Goal: Transaction & Acquisition: Purchase product/service

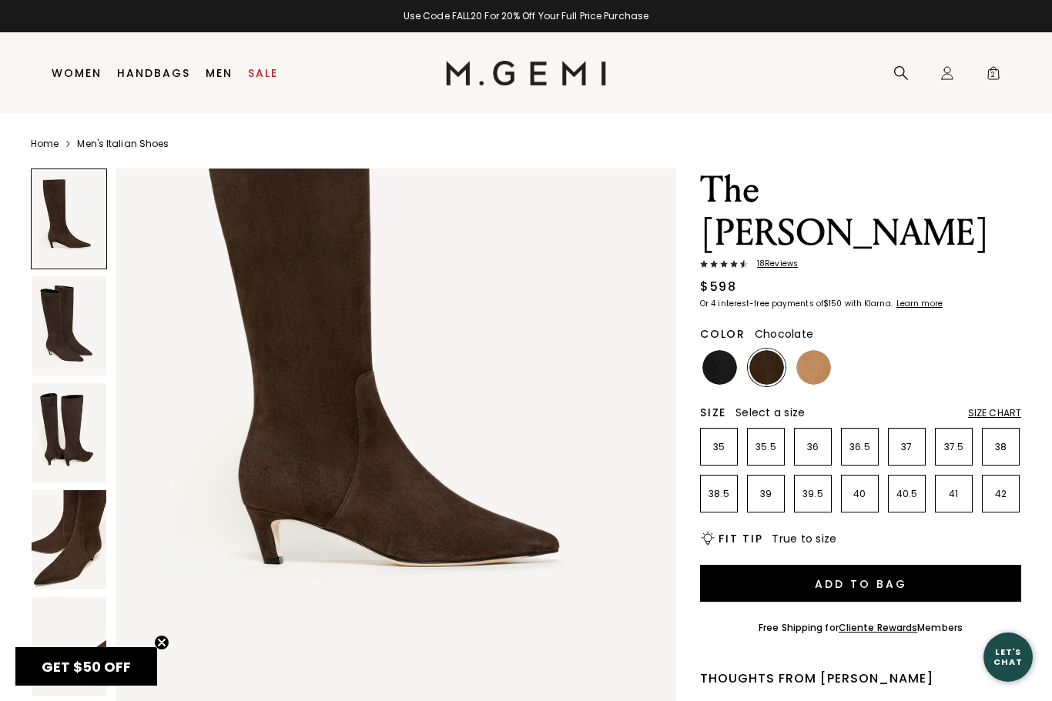
scroll to position [194, 0]
click at [995, 81] on span "2" at bounding box center [992, 76] width 15 height 15
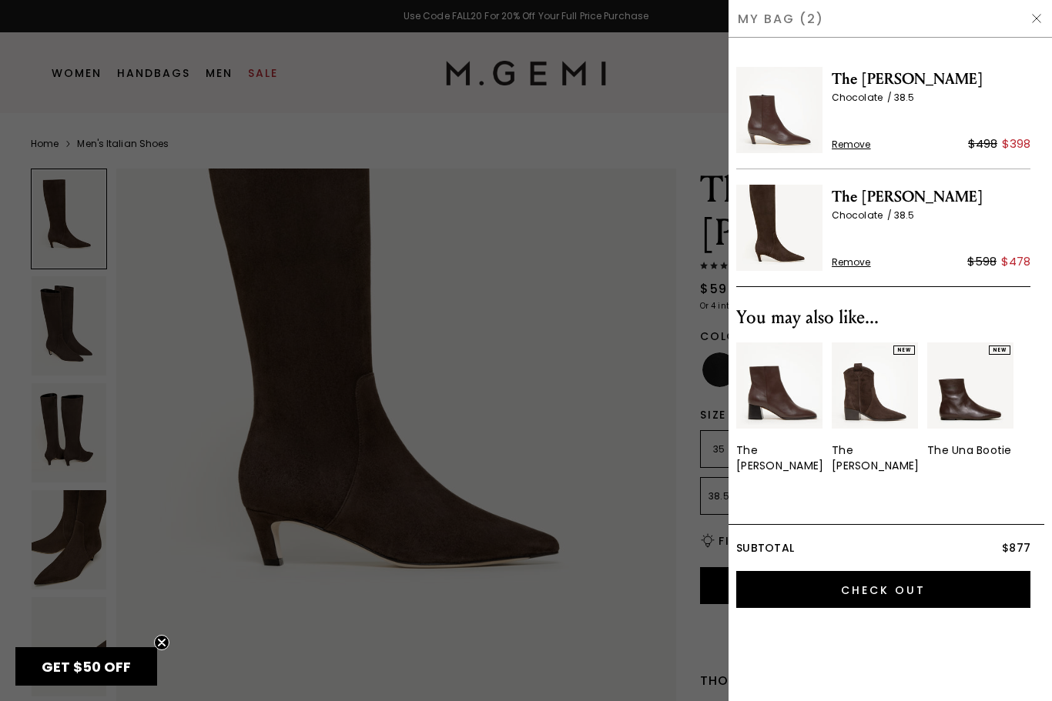
scroll to position [0, 0]
click at [359, 96] on div at bounding box center [526, 350] width 1052 height 701
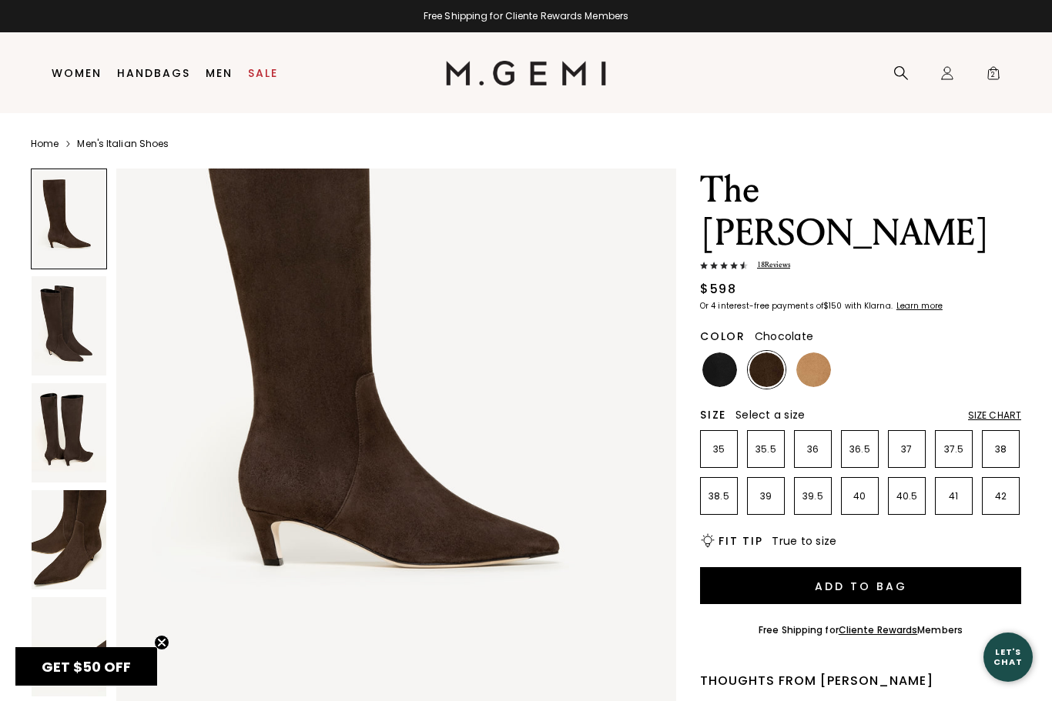
click at [160, 75] on link "Handbags" at bounding box center [153, 73] width 73 height 12
click at [160, 72] on link "Handbags" at bounding box center [153, 73] width 73 height 12
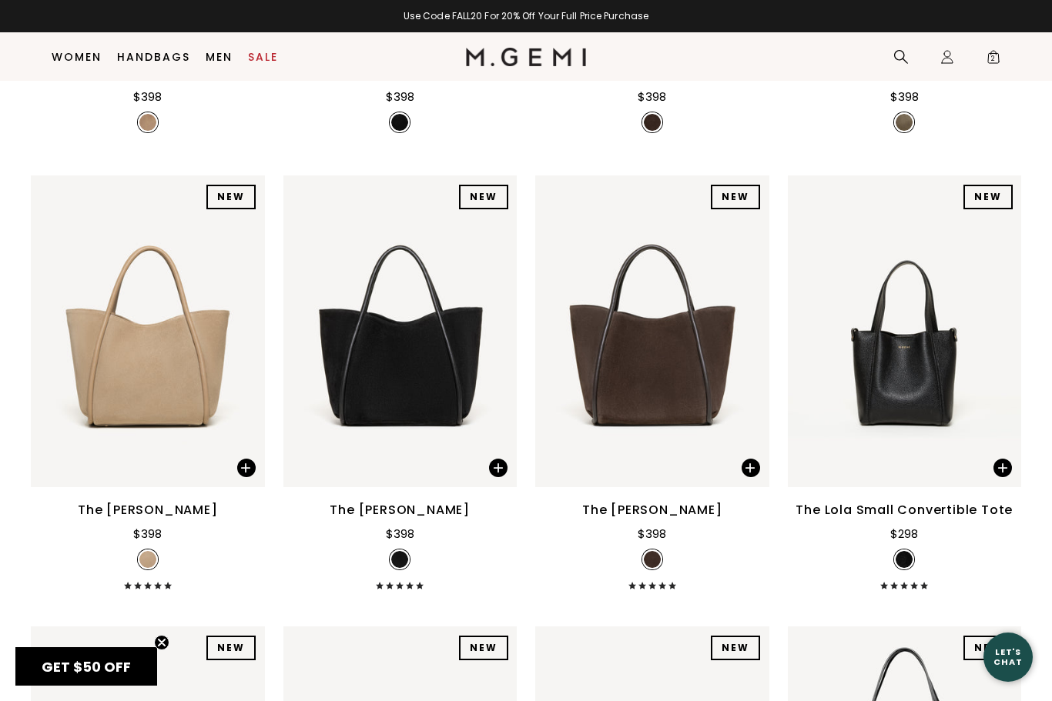
scroll to position [999, 0]
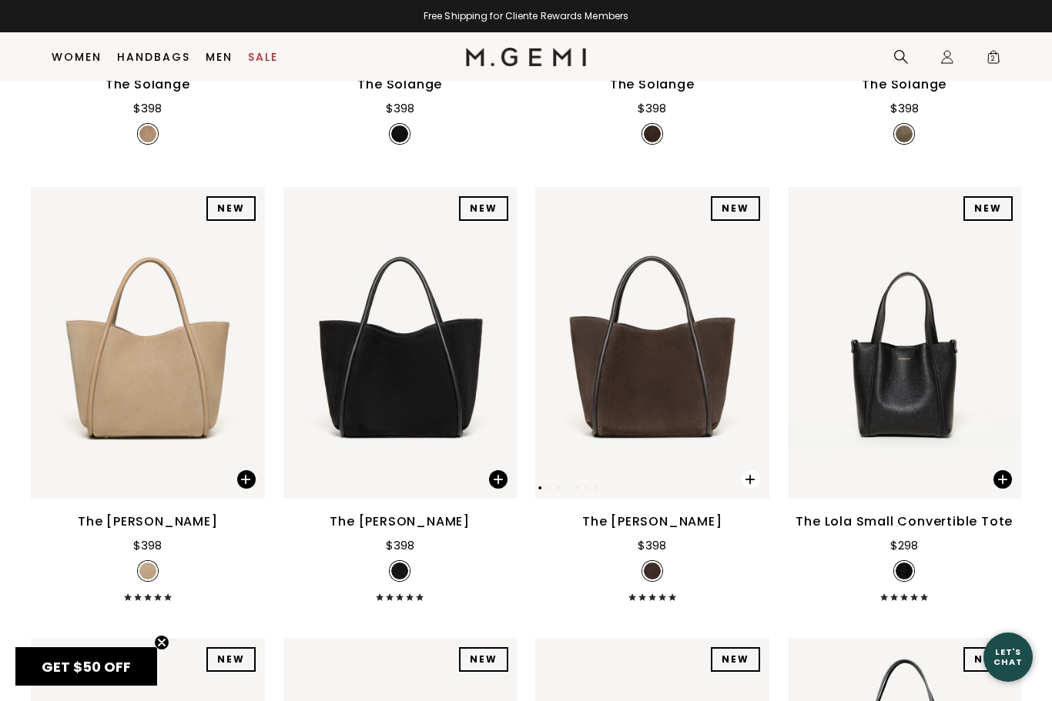
click at [754, 489] on span at bounding box center [750, 479] width 18 height 18
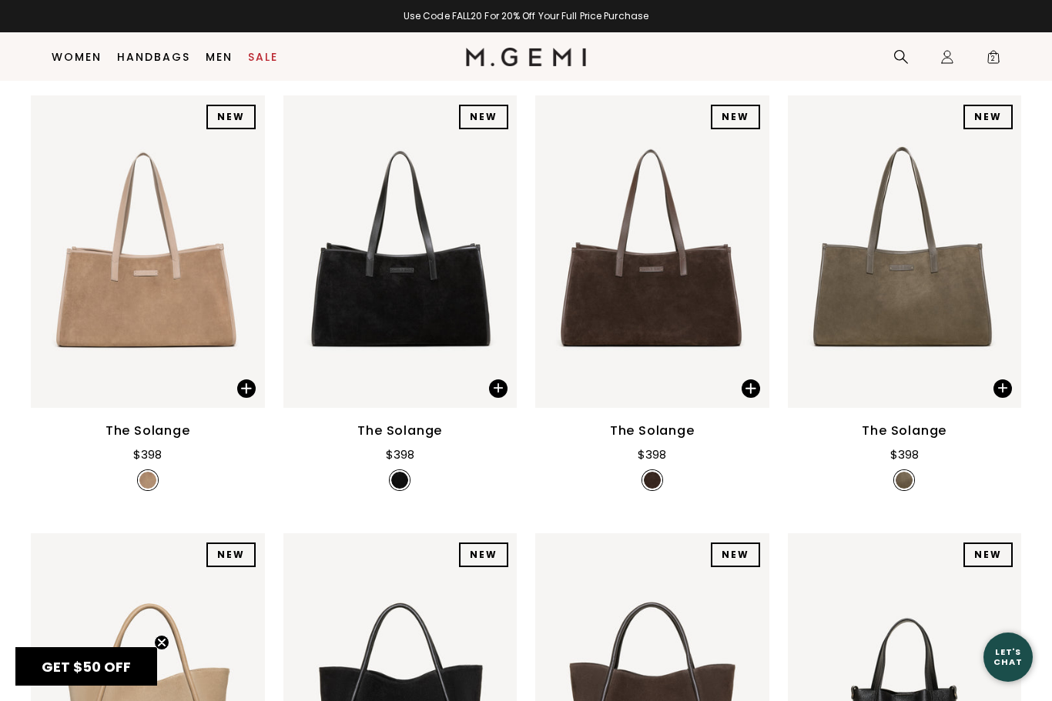
scroll to position [620, 0]
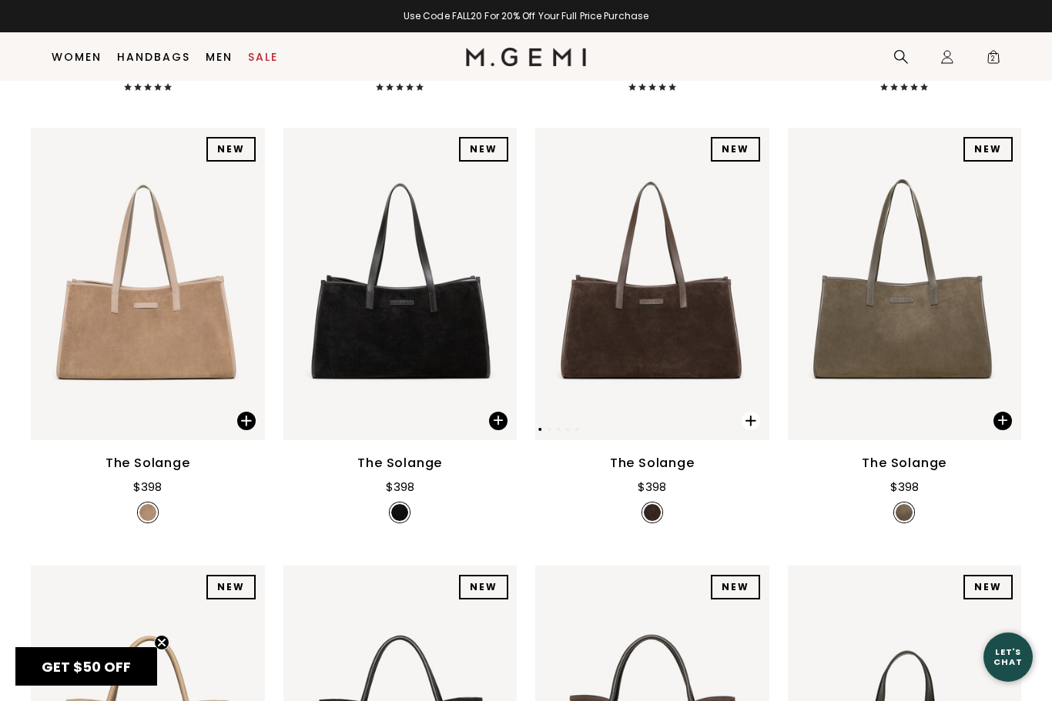
click at [761, 439] on span at bounding box center [742, 417] width 53 height 48
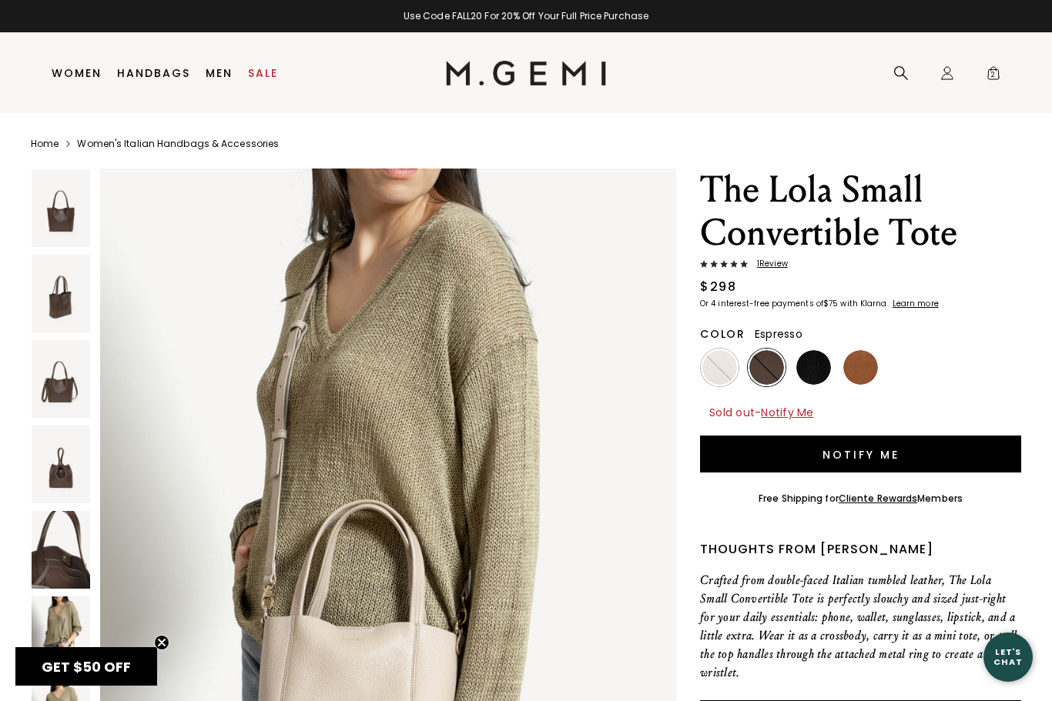
scroll to position [6282, 0]
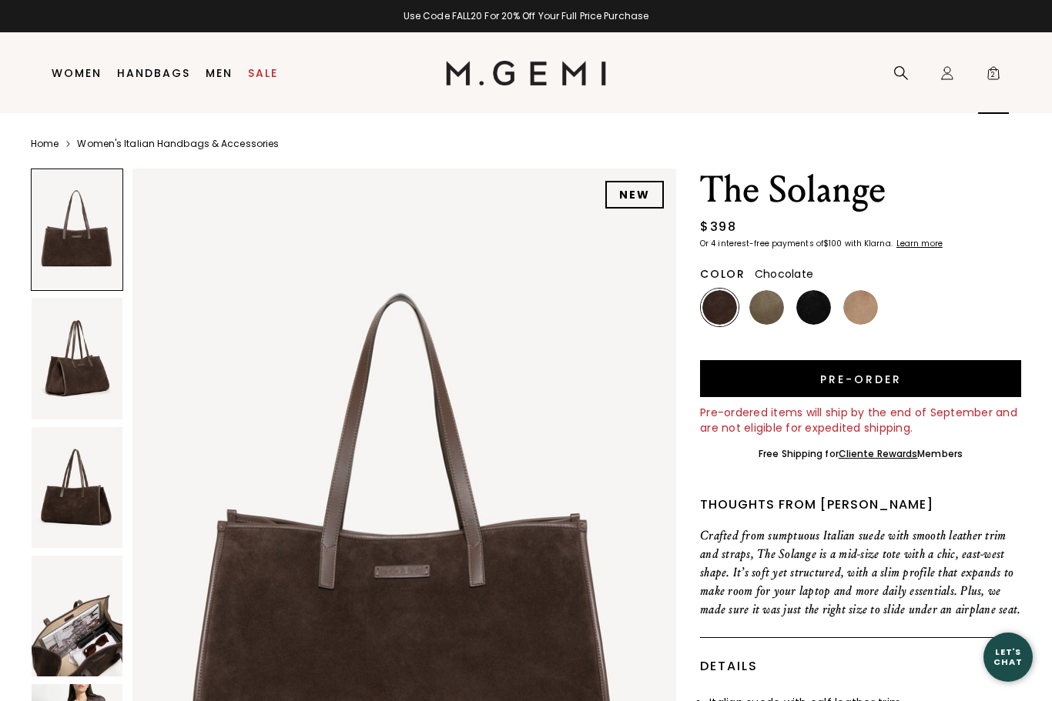
click at [992, 82] on span "2" at bounding box center [992, 76] width 15 height 15
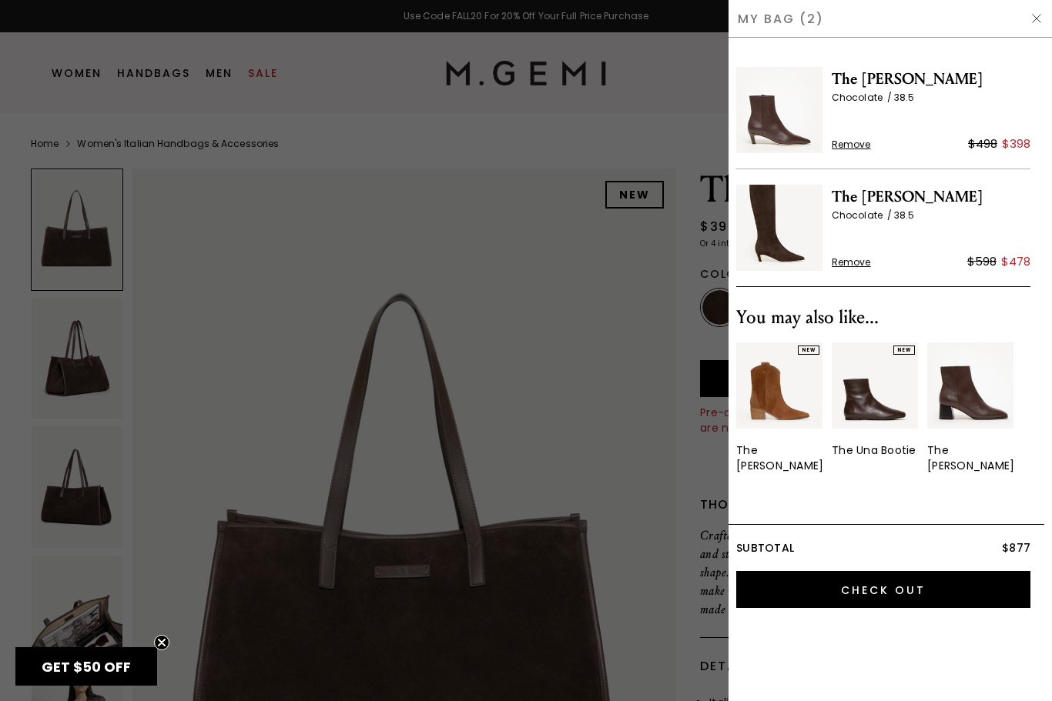
click at [683, 539] on div at bounding box center [526, 350] width 1052 height 701
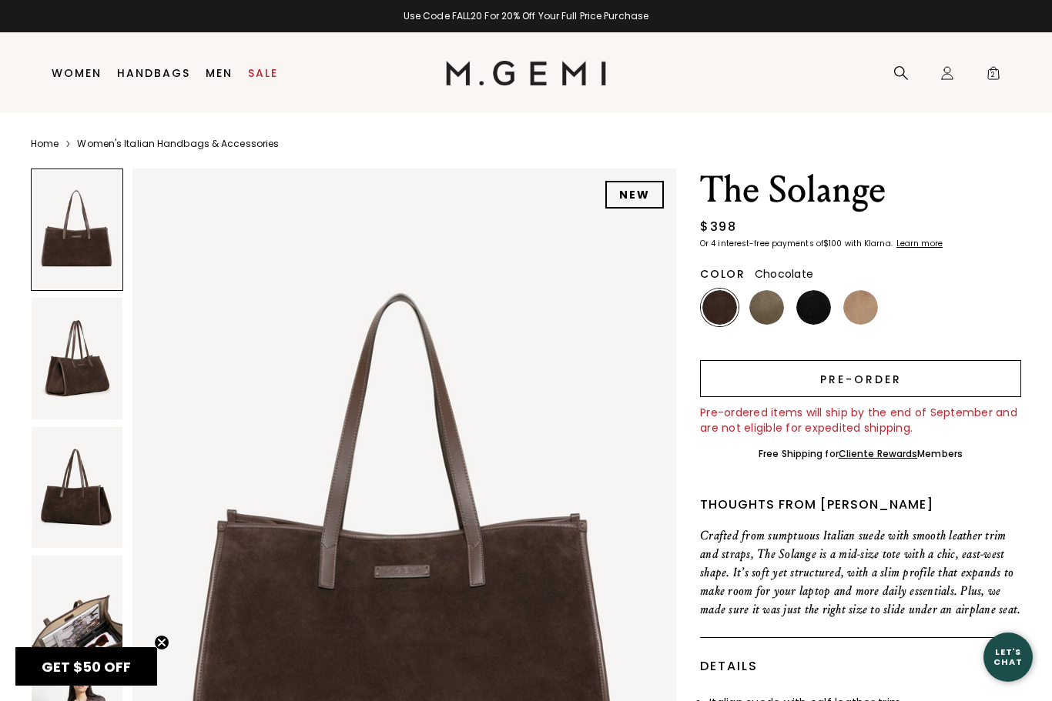
click at [861, 380] on button "Pre-order" at bounding box center [860, 378] width 321 height 37
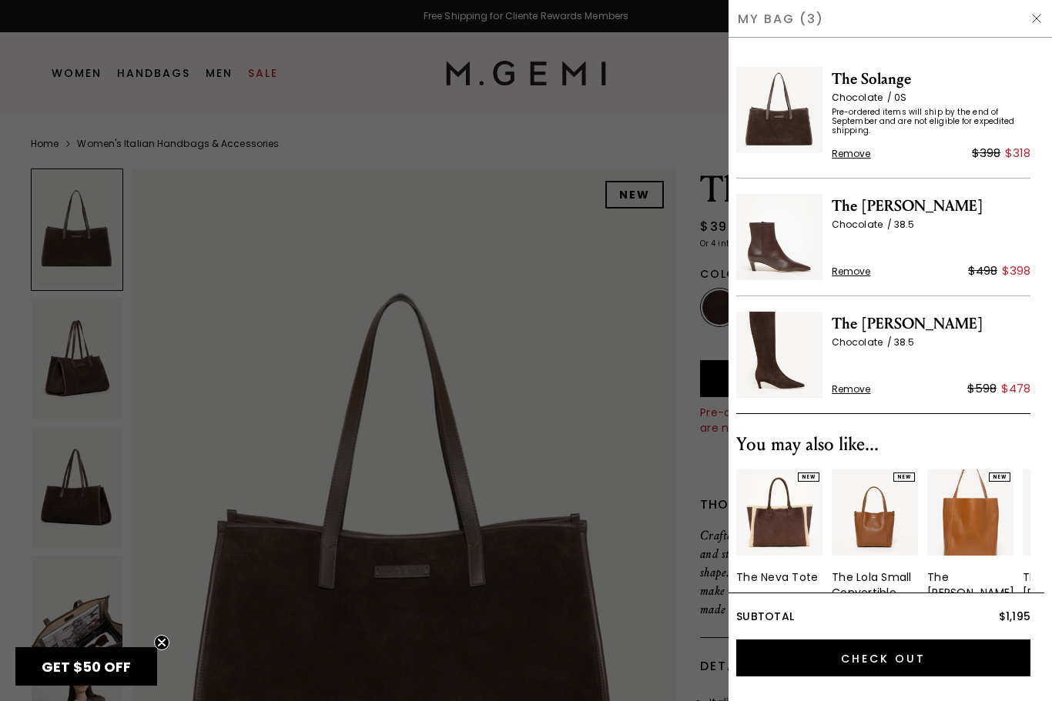
click at [82, 67] on div at bounding box center [526, 350] width 1052 height 701
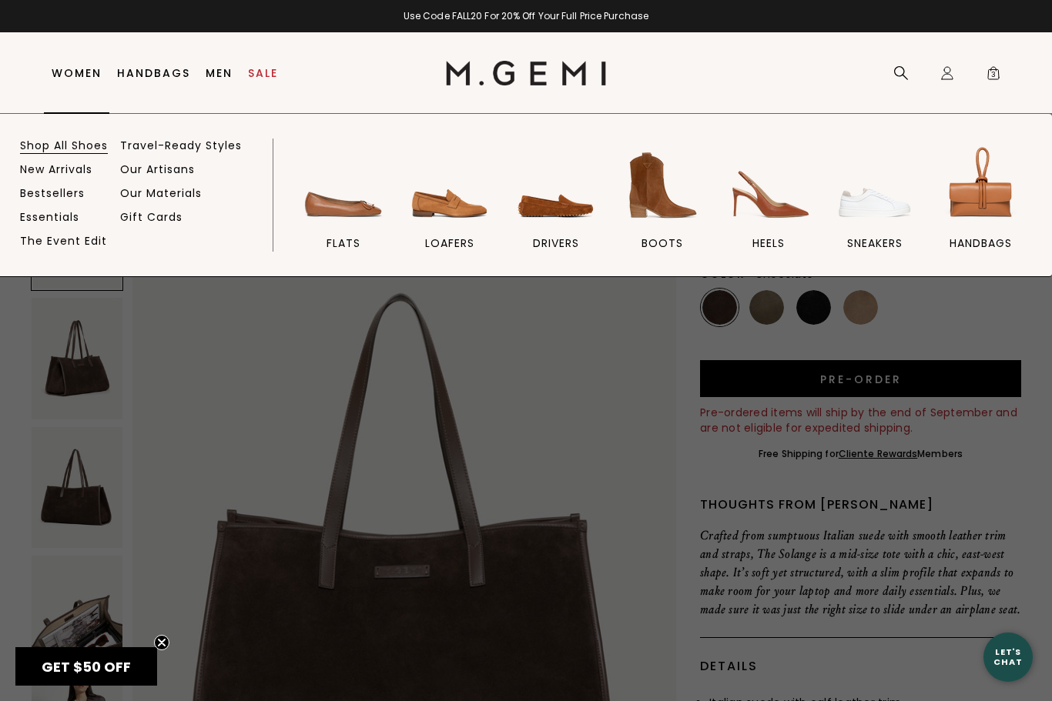
click at [92, 145] on link "Shop All Shoes" at bounding box center [64, 146] width 88 height 14
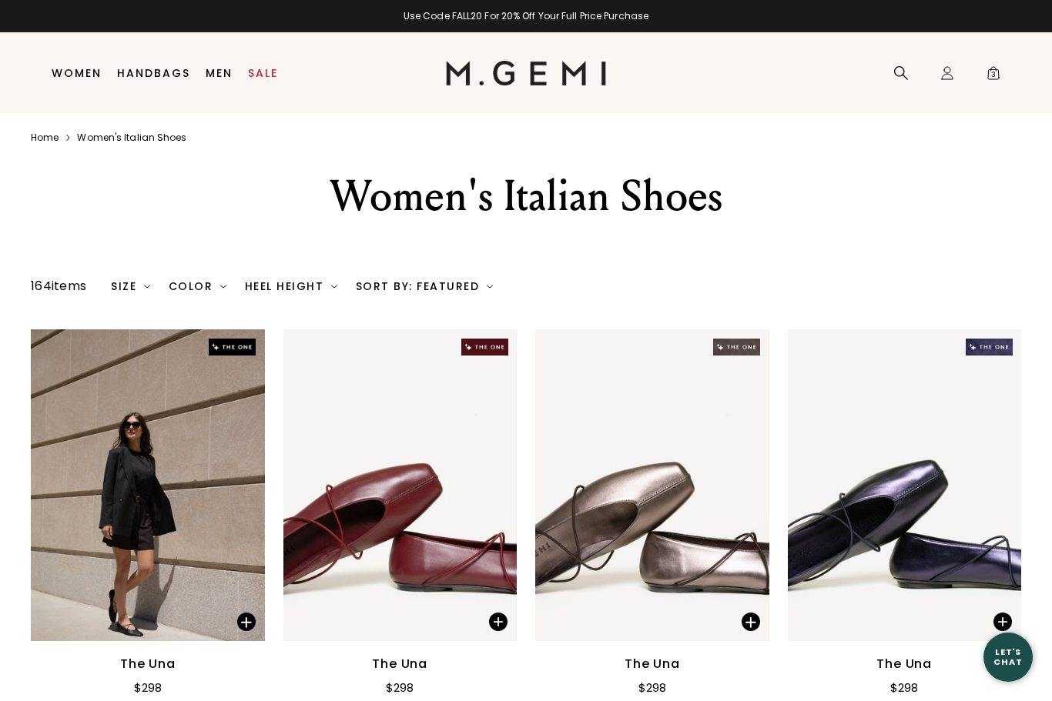
click at [198, 293] on div "Color" at bounding box center [198, 286] width 58 height 12
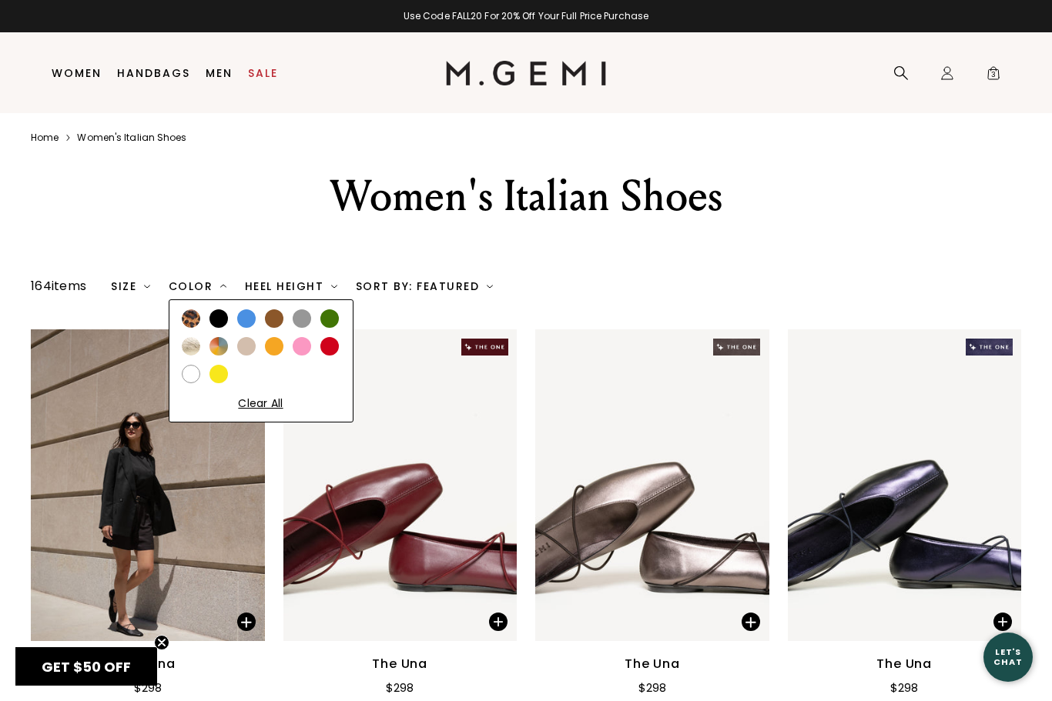
click at [283, 328] on div at bounding box center [274, 318] width 18 height 18
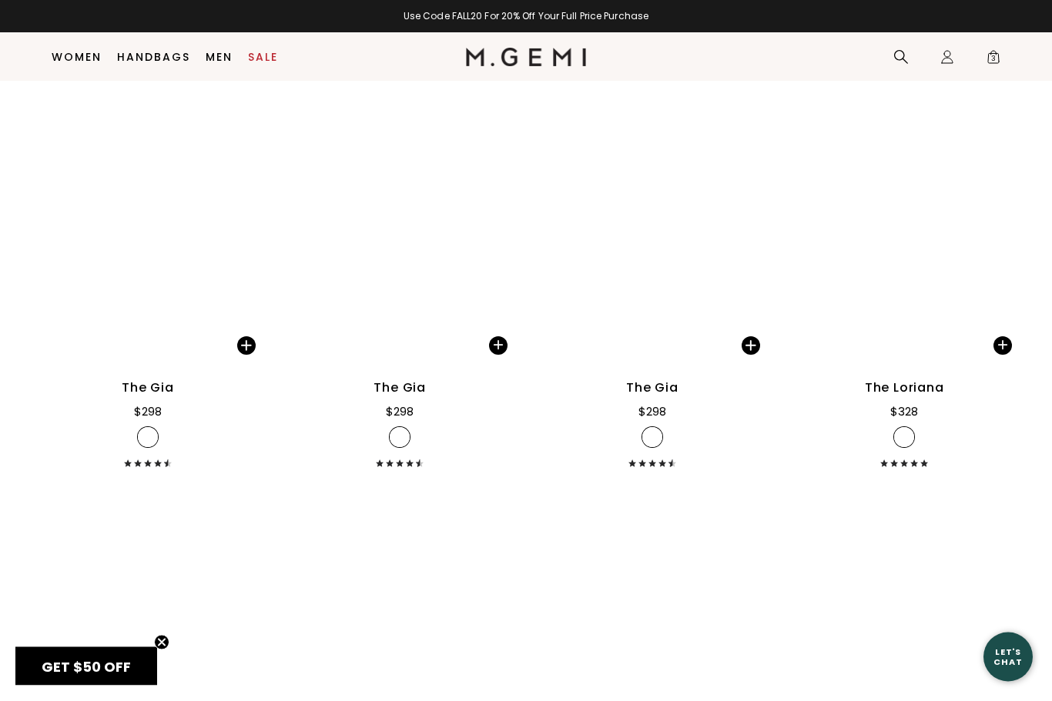
scroll to position [733, 0]
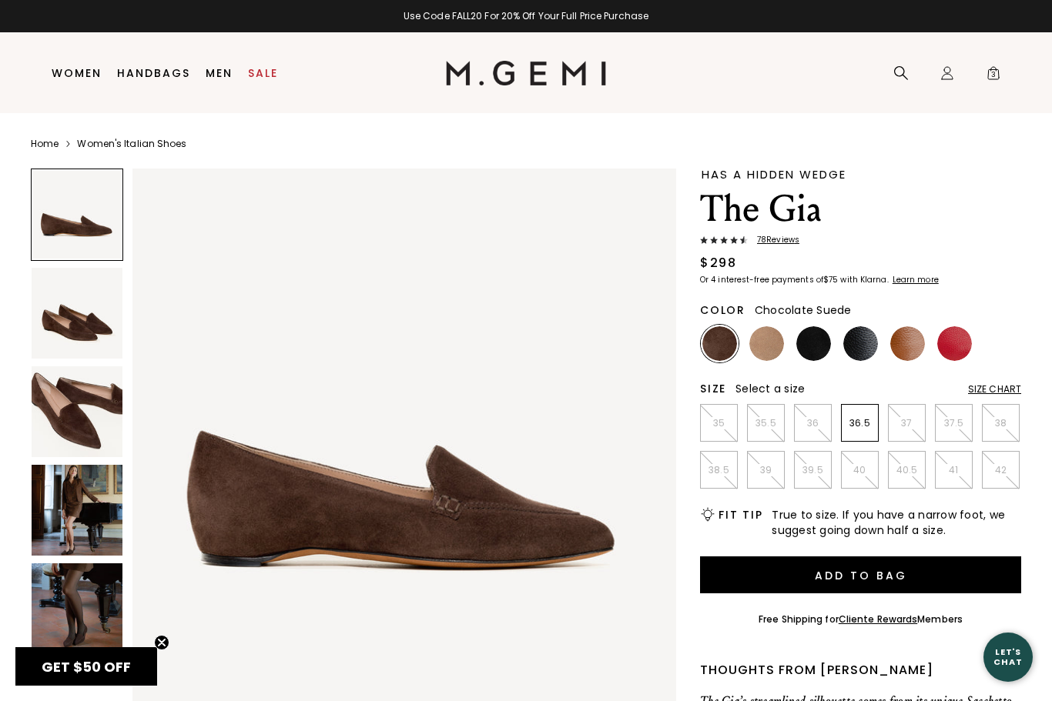
click at [93, 527] on img at bounding box center [77, 510] width 91 height 91
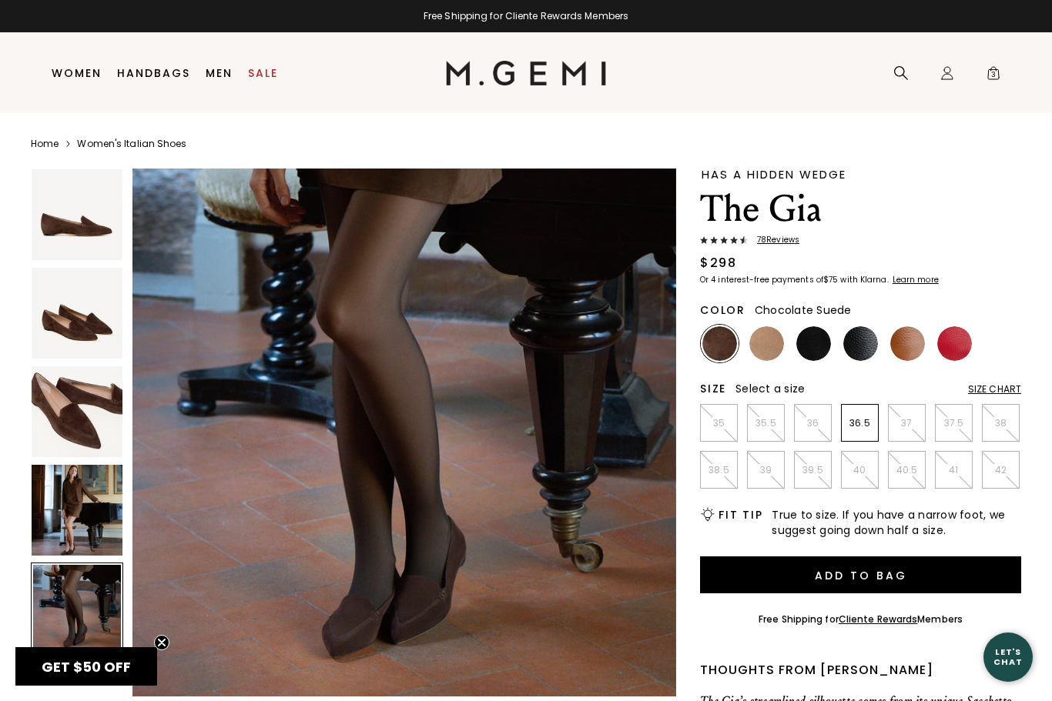
scroll to position [2251, 0]
